Goal: Task Accomplishment & Management: Use online tool/utility

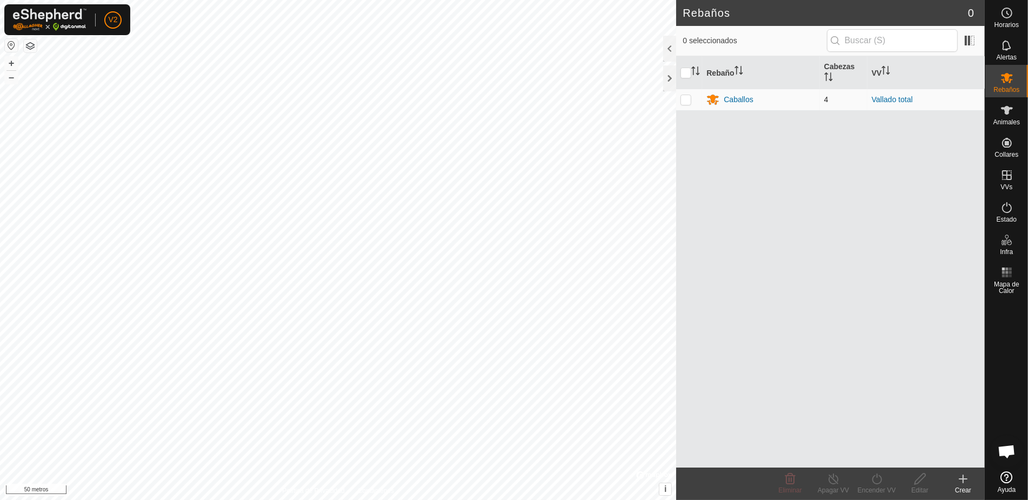
click at [689, 99] on p-checkbox at bounding box center [685, 99] width 11 height 9
checkbox input "true"
click at [728, 104] on div "Caballos" at bounding box center [760, 99] width 109 height 13
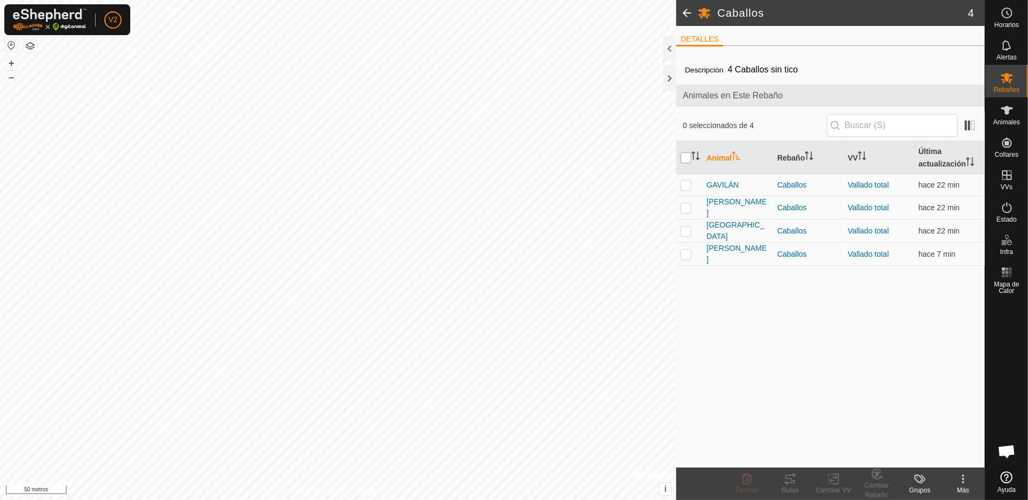
click at [681, 153] on input "checkbox" at bounding box center [685, 157] width 11 height 11
checkbox input "true"
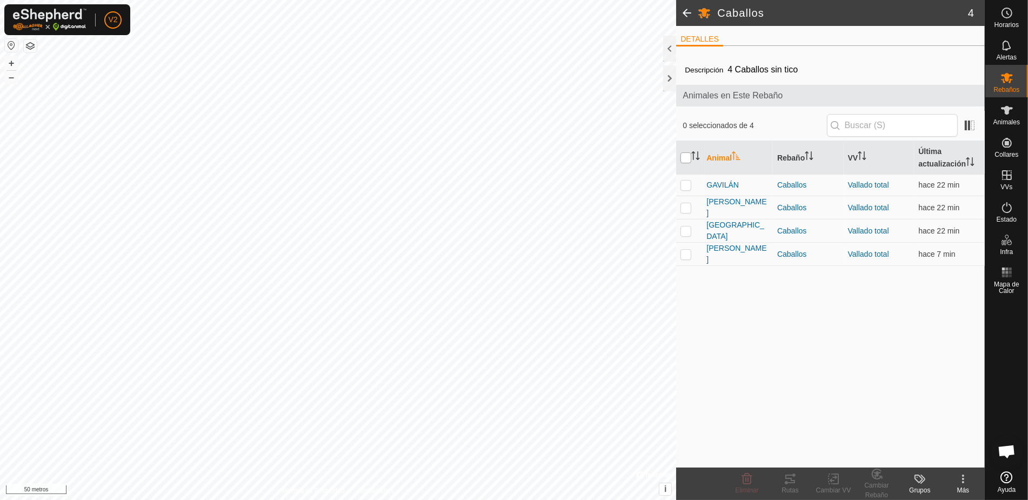
checkbox input "true"
click at [791, 489] on font "Rutas" at bounding box center [789, 490] width 17 height 8
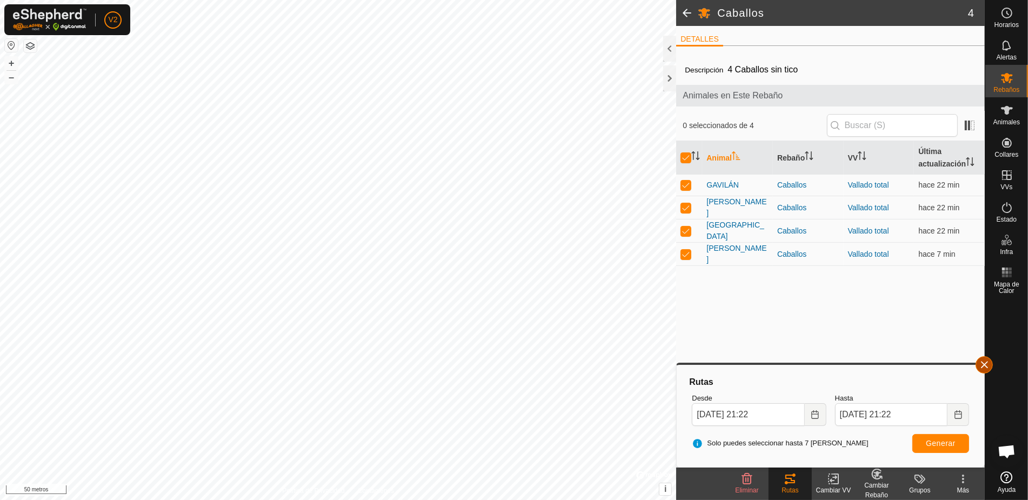
click at [987, 361] on button "button" at bounding box center [983, 364] width 17 height 17
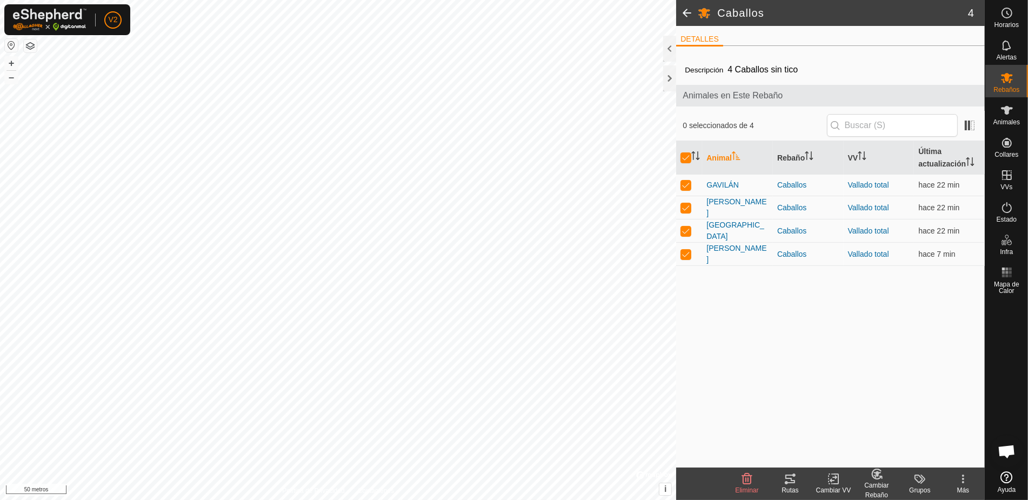
click at [688, 16] on span at bounding box center [687, 13] width 22 height 26
